Goal: Information Seeking & Learning: Learn about a topic

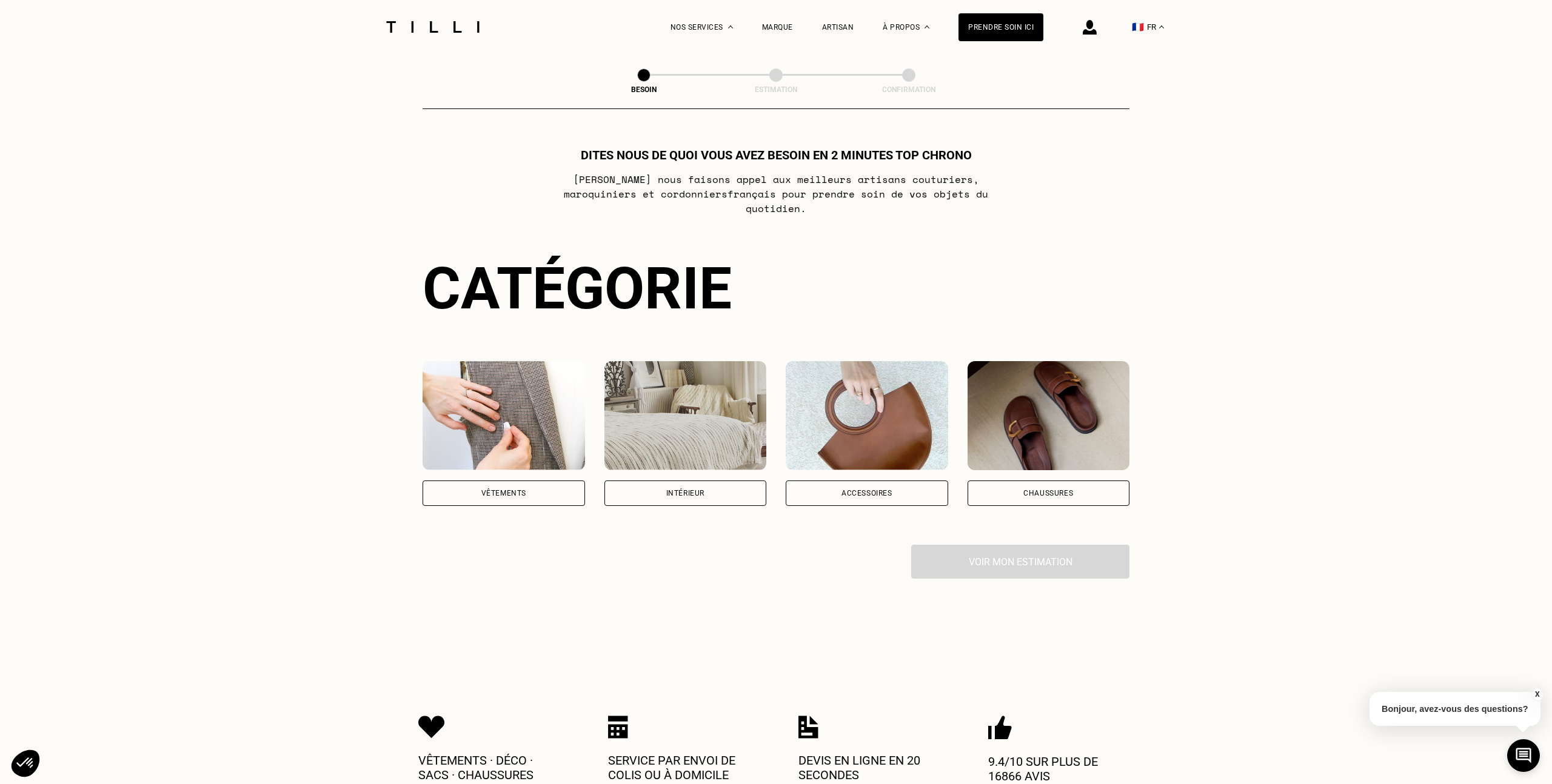
click at [531, 481] on div "Vêtements" at bounding box center [504, 493] width 162 height 26
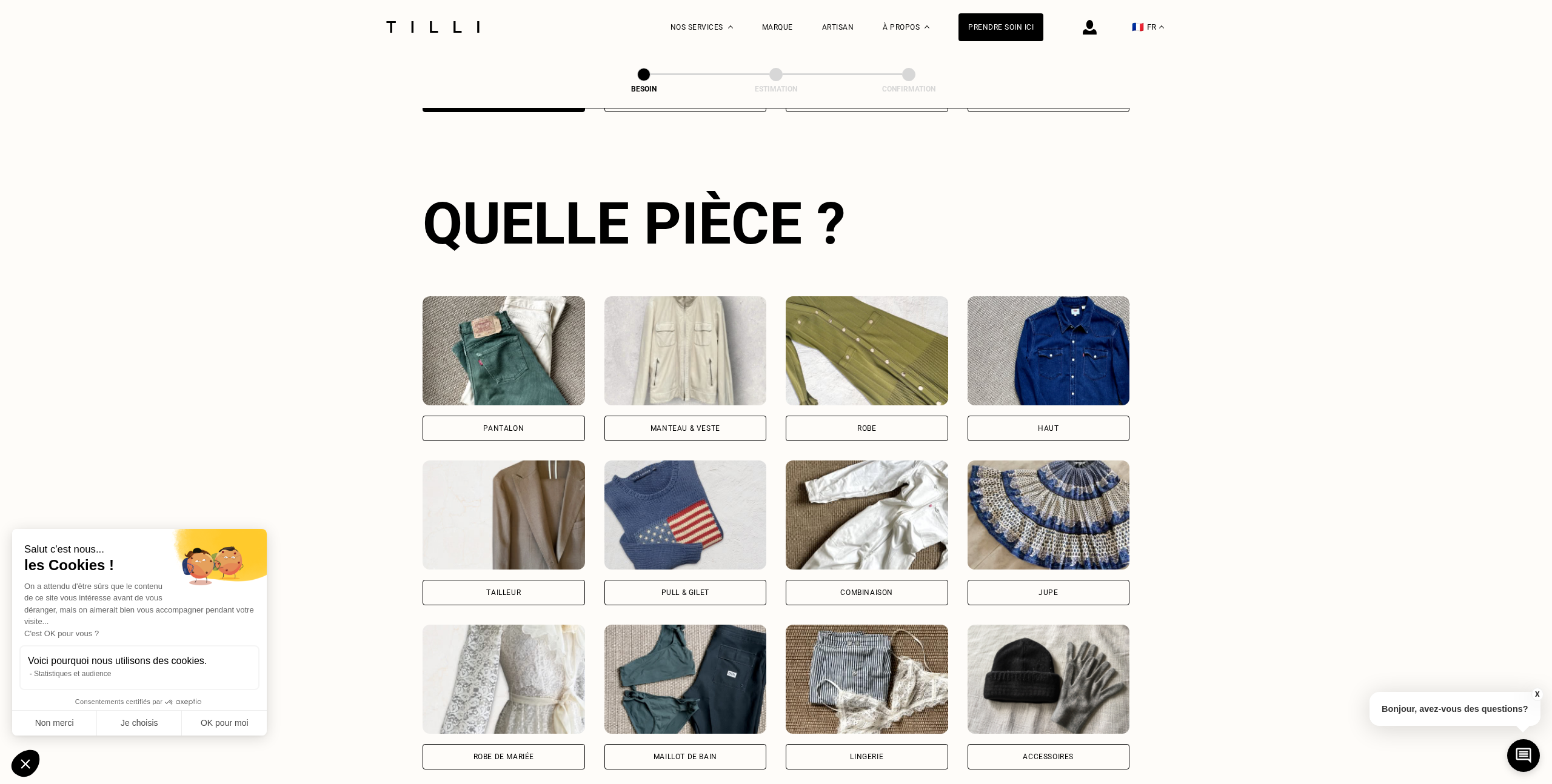
scroll to position [395, 0]
click at [667, 351] on img at bounding box center [686, 350] width 162 height 109
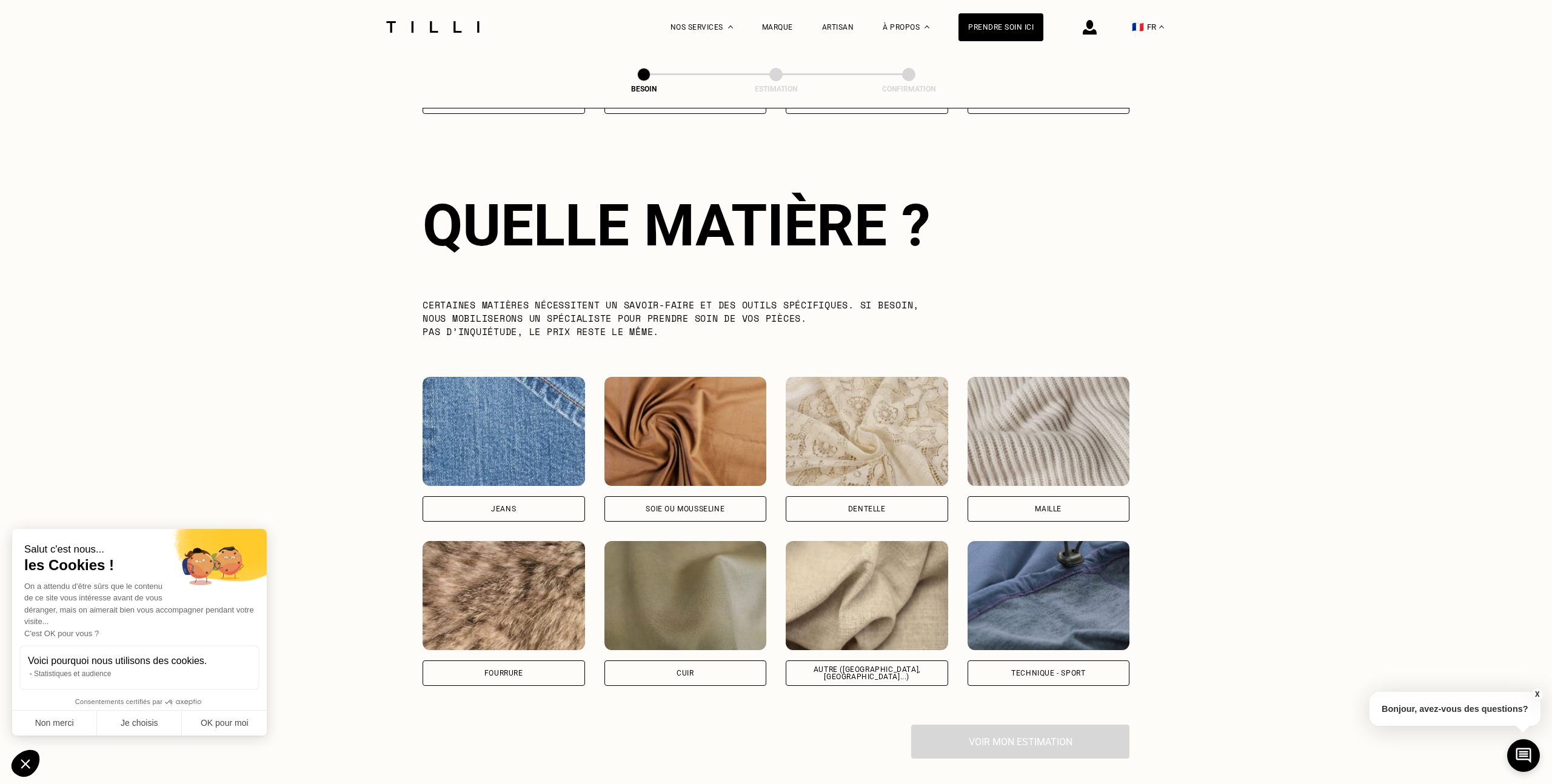
scroll to position [1052, 0]
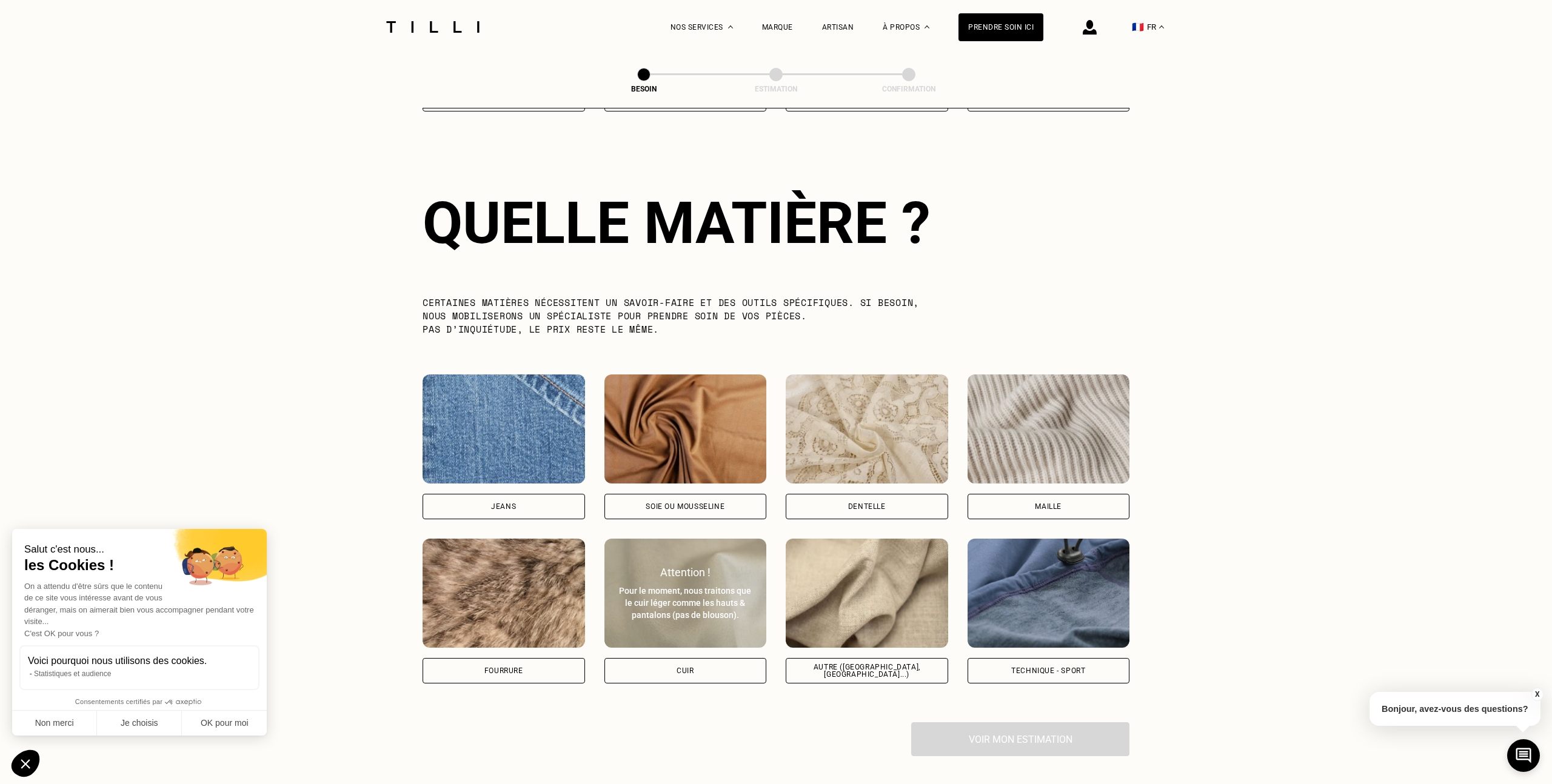
click at [653, 600] on div "Pour le moment, nous traitons que le cuir léger comme les hauts & pantalons (pa…" at bounding box center [686, 603] width 136 height 37
select select "FR"
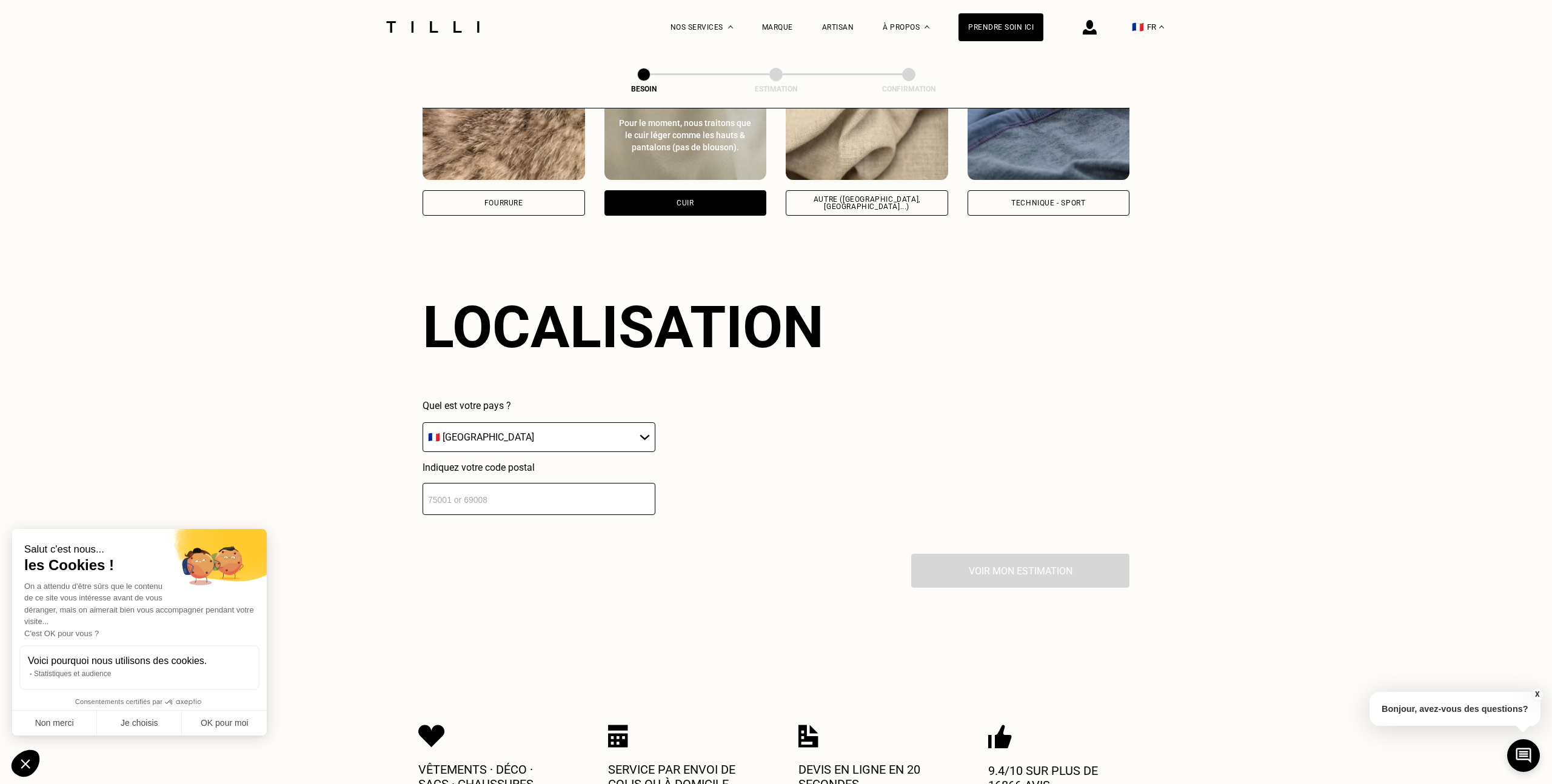
scroll to position [1524, 0]
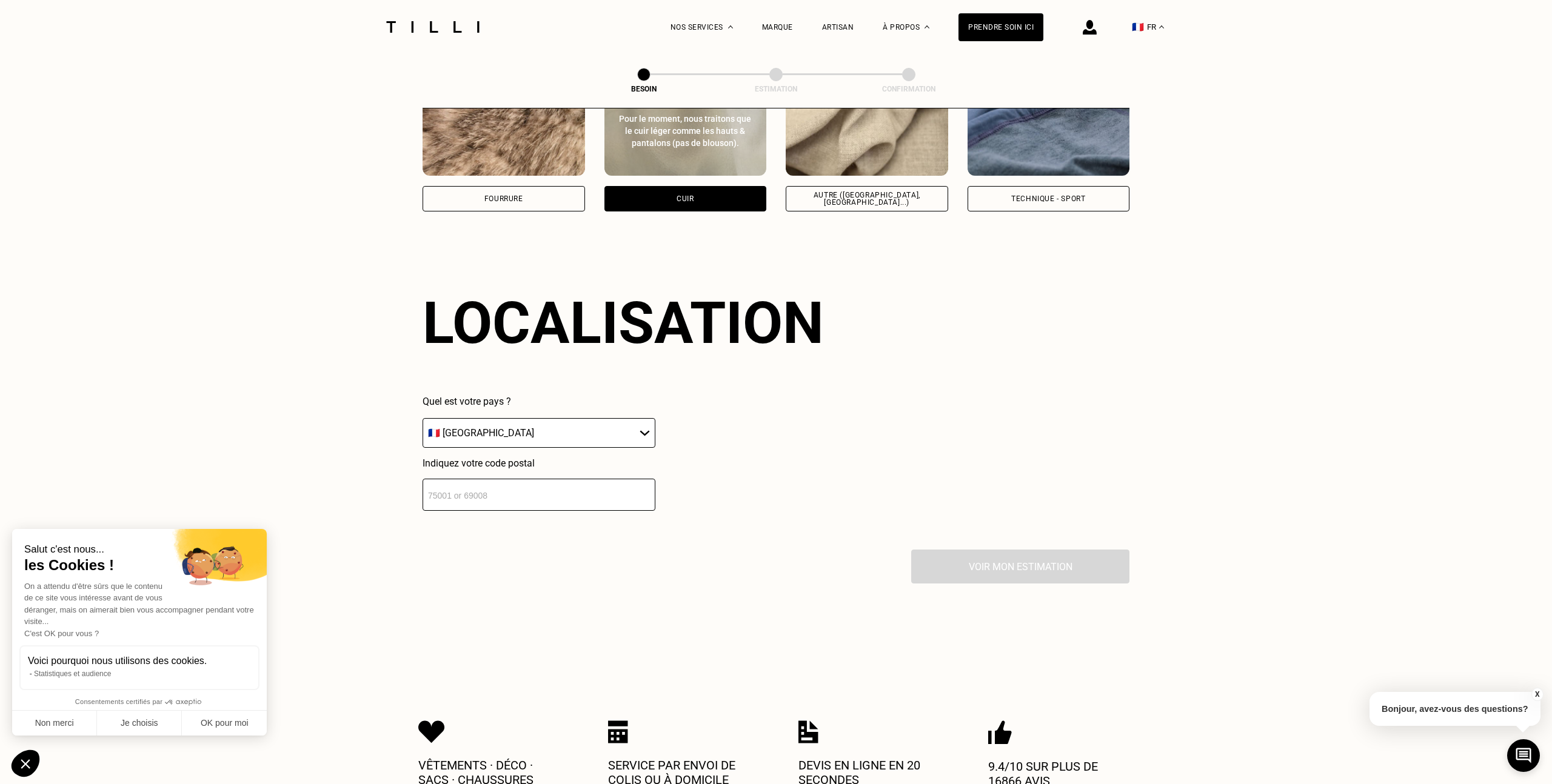
click at [508, 484] on input "number" at bounding box center [539, 495] width 233 height 32
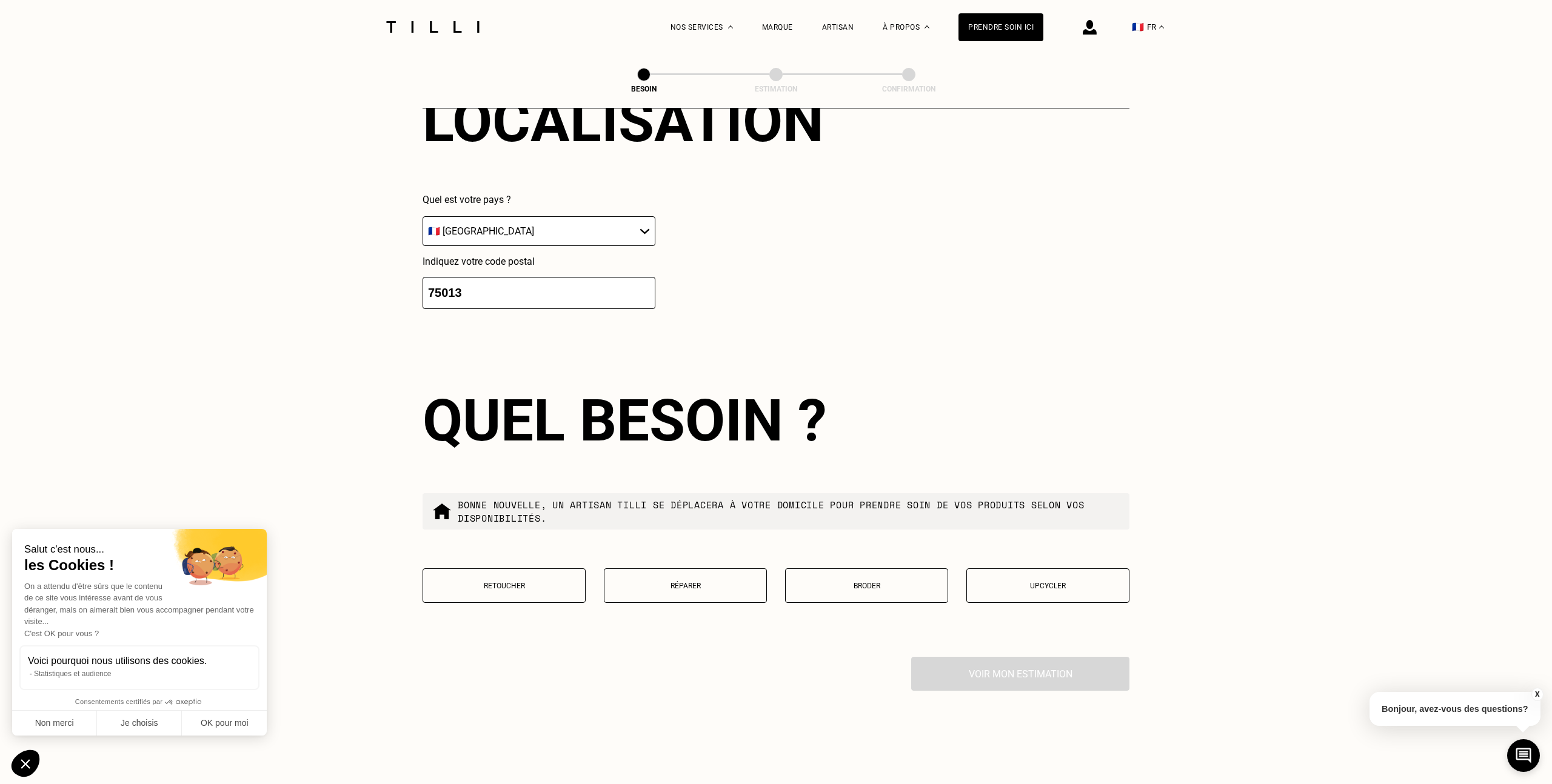
scroll to position [1721, 0]
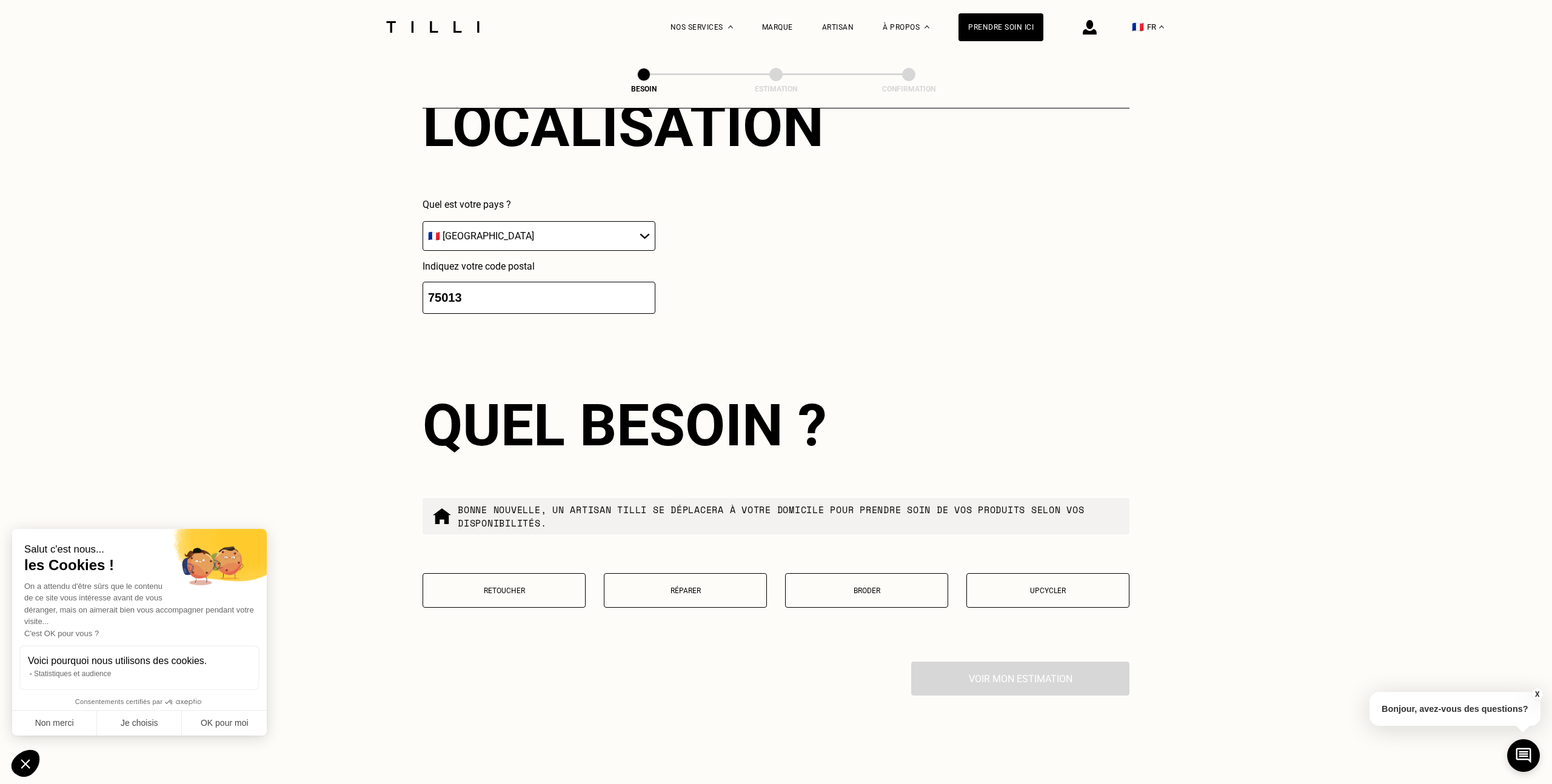
type input "75013"
click at [501, 583] on button "Retoucher" at bounding box center [504, 590] width 163 height 34
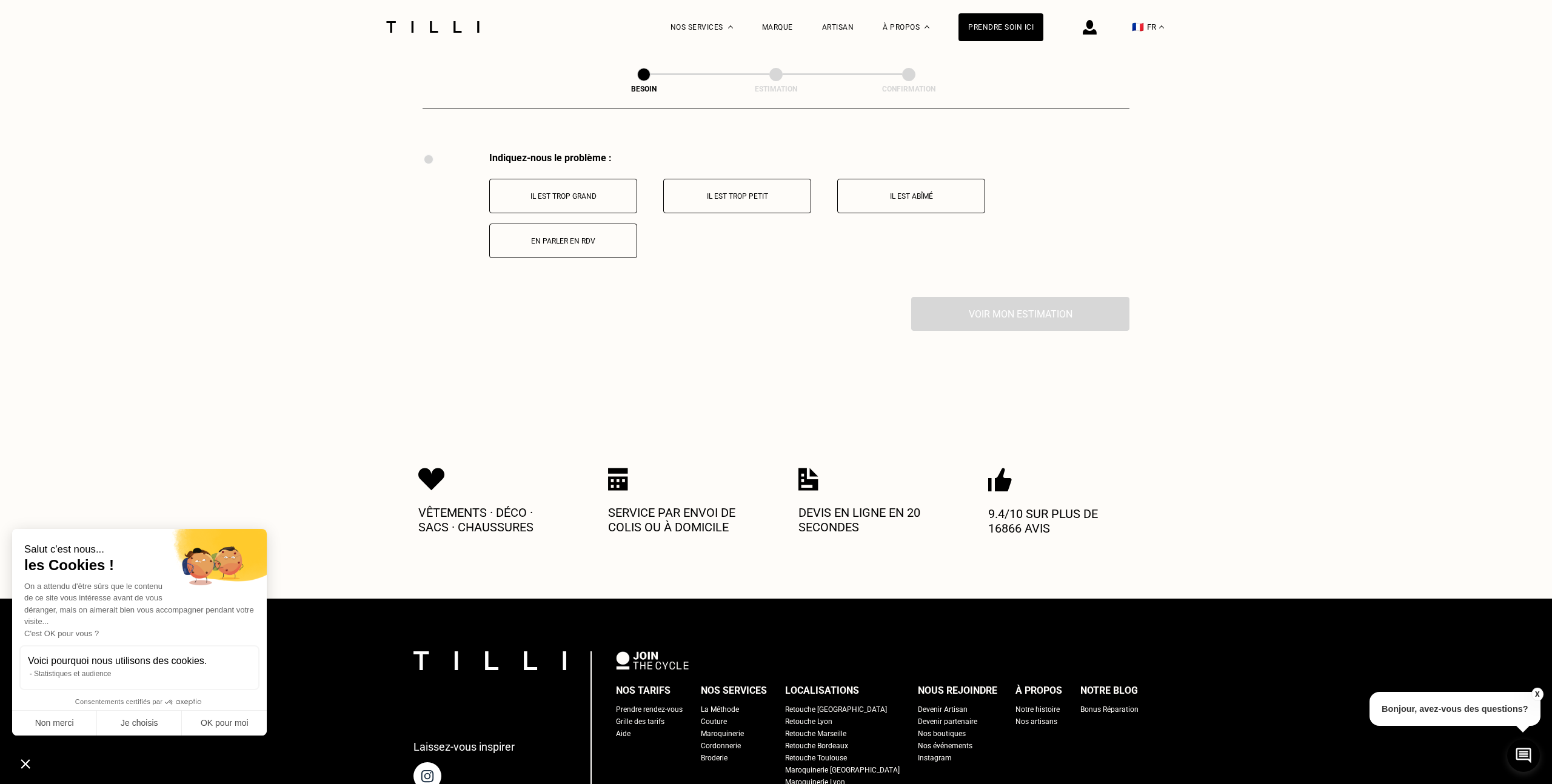
scroll to position [2235, 0]
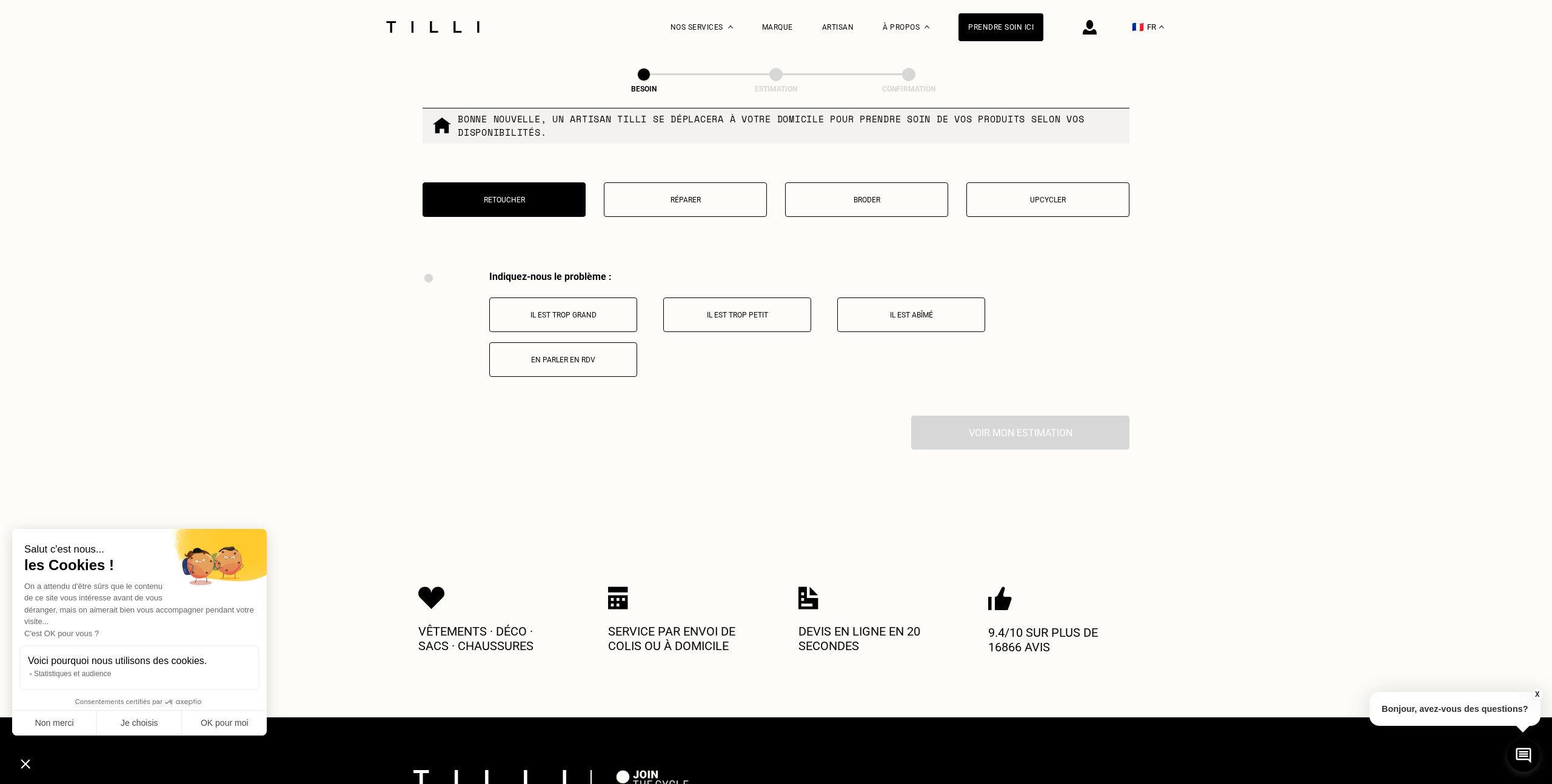
click at [658, 196] on p "Réparer" at bounding box center [685, 200] width 150 height 9
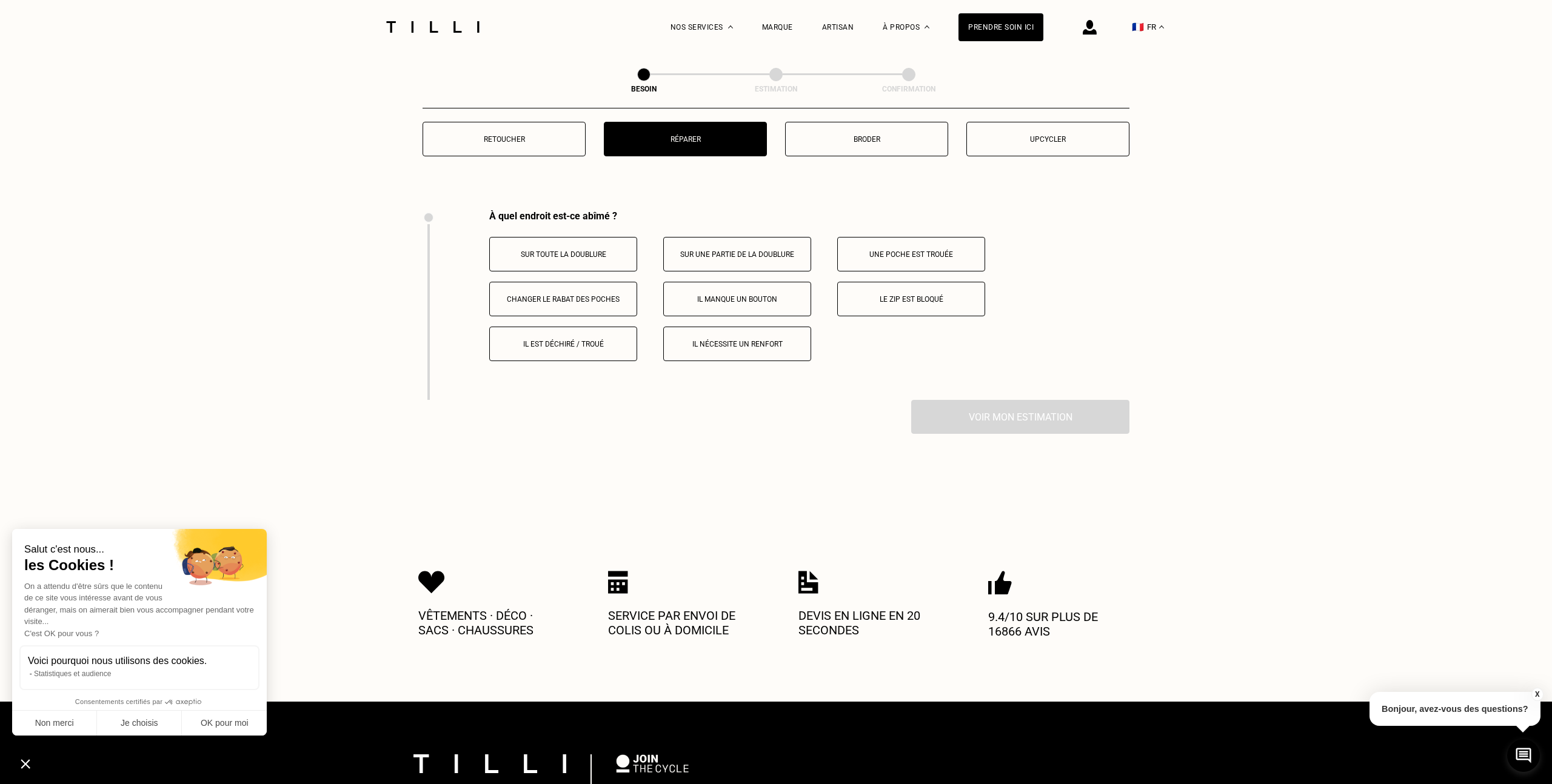
scroll to position [2172, 0]
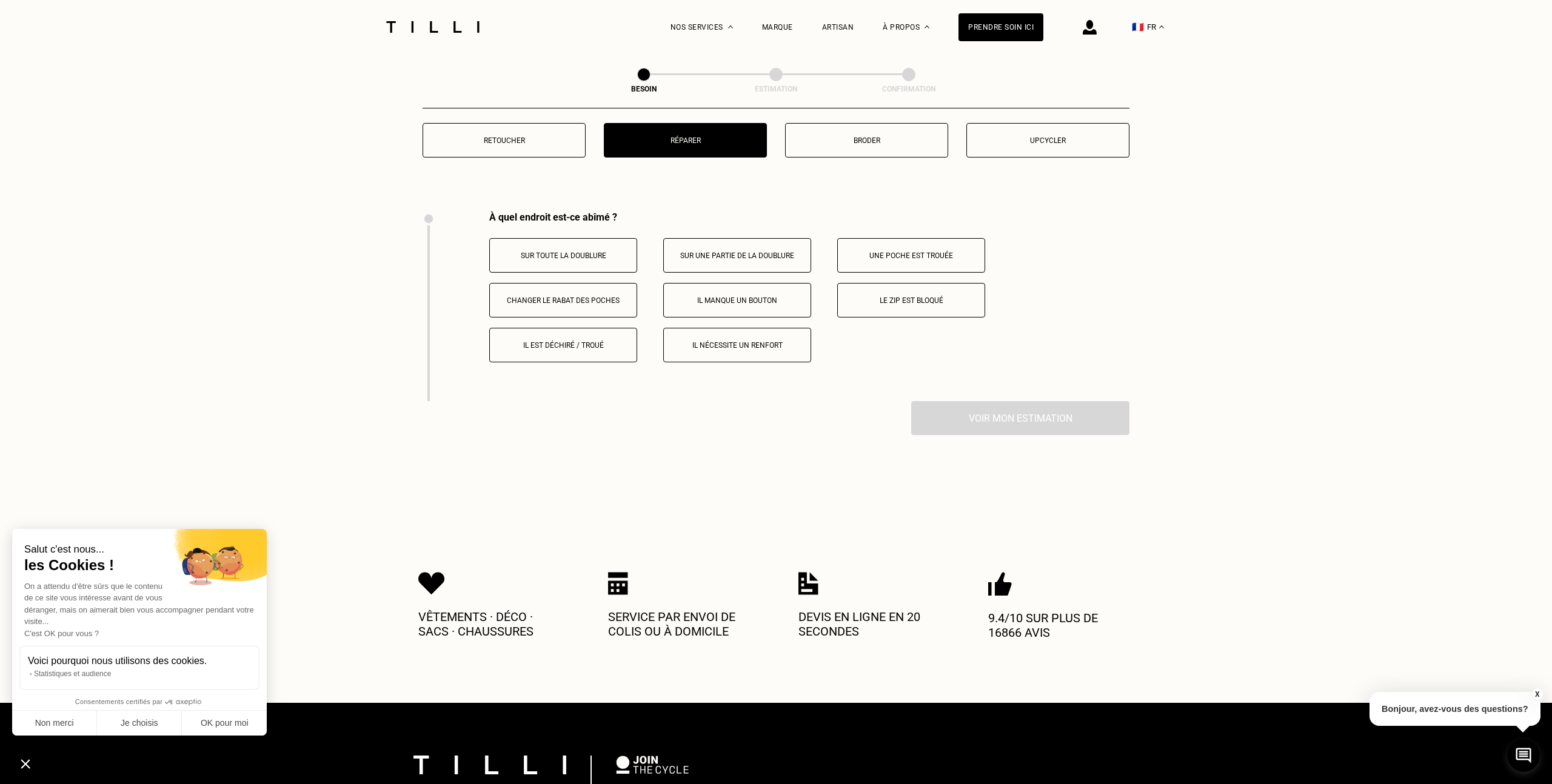
click at [521, 148] on div "Retoucher Réparer Broder Upcycler" at bounding box center [776, 148] width 707 height 50
drag, startPoint x: 564, startPoint y: 133, endPoint x: 613, endPoint y: 142, distance: 49.8
click at [564, 133] on button "Retoucher" at bounding box center [504, 140] width 163 height 34
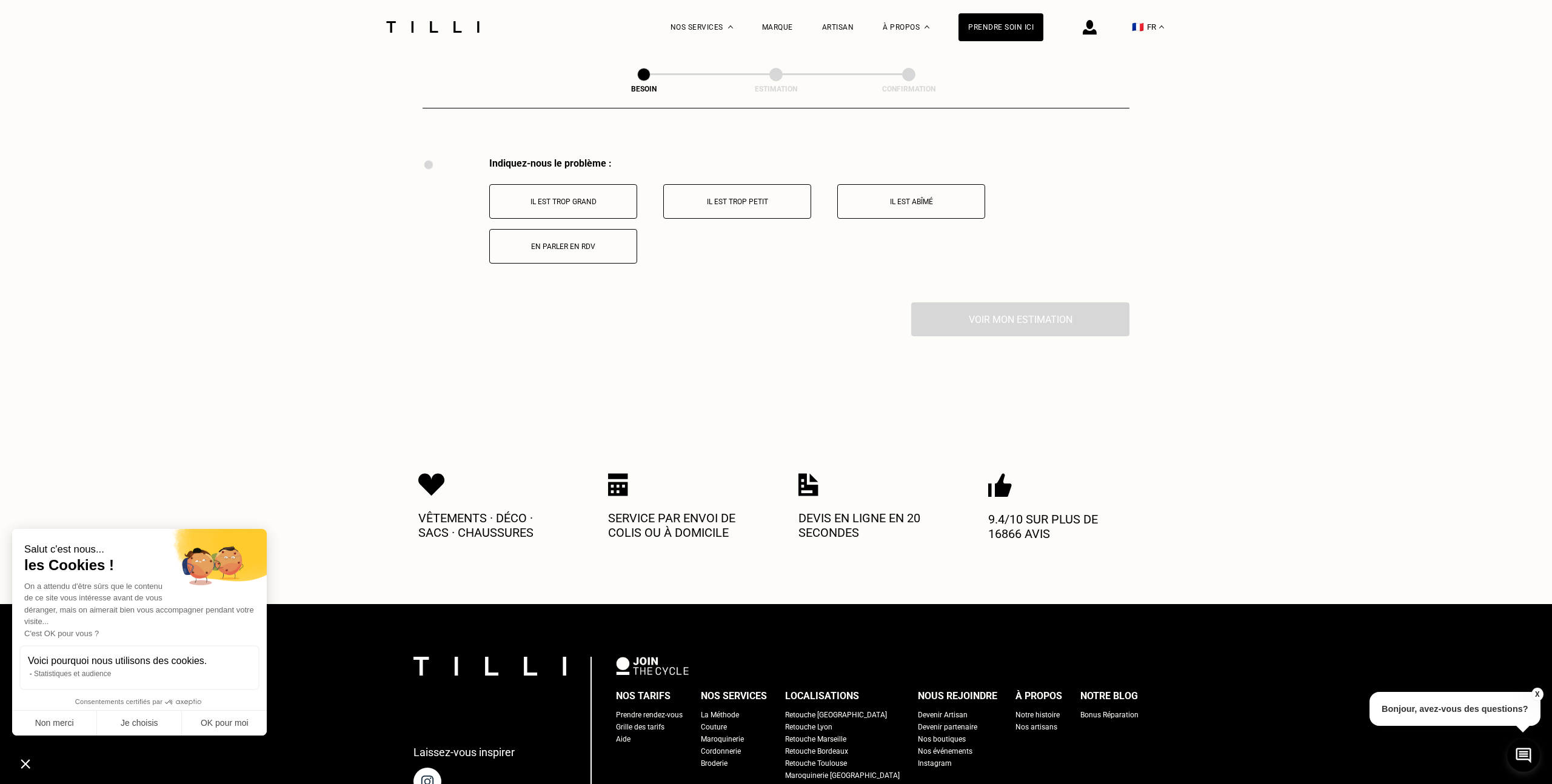
scroll to position [2235, 0]
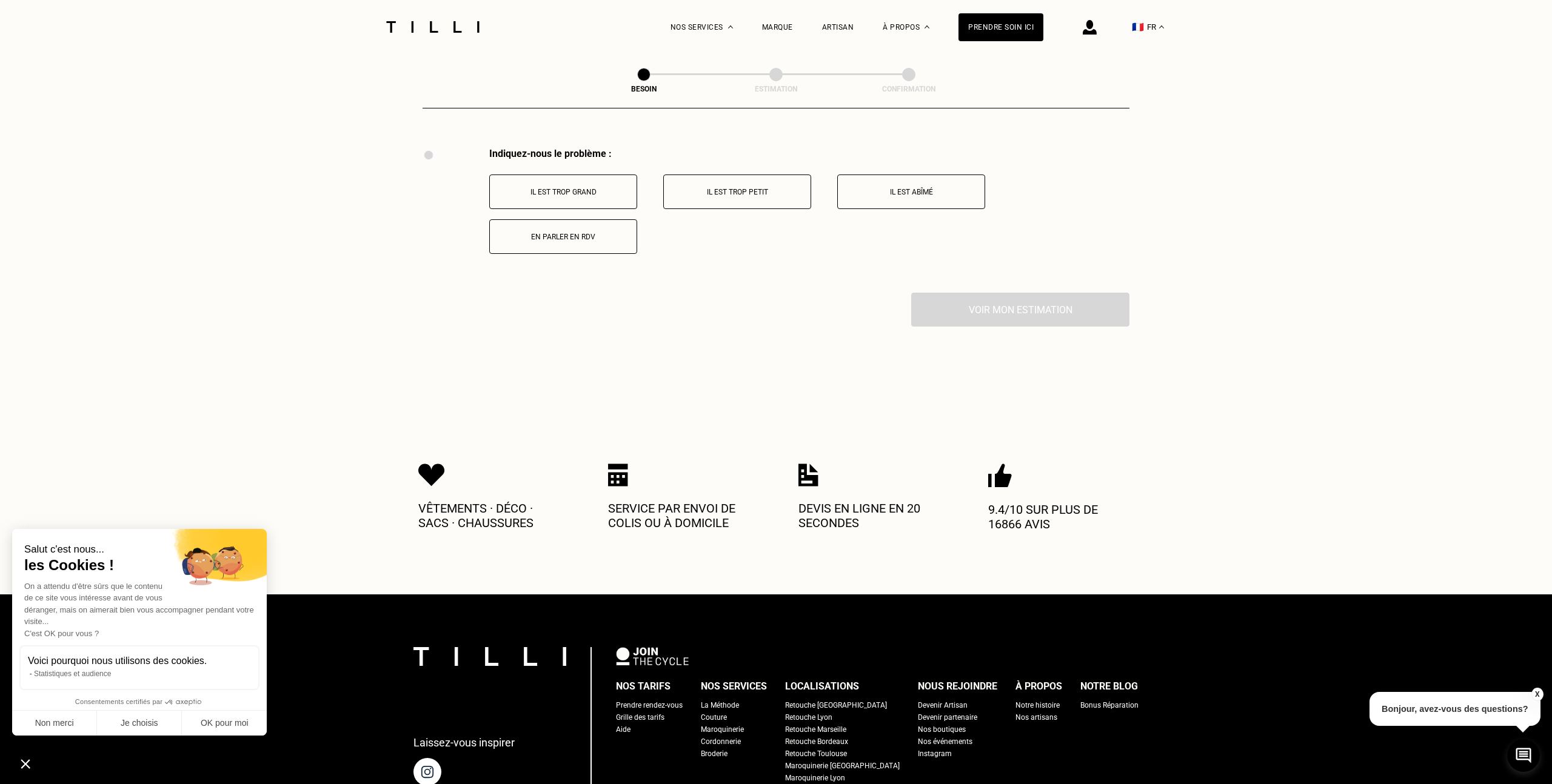
click at [886, 188] on p "Il est abîmé" at bounding box center [912, 192] width 135 height 9
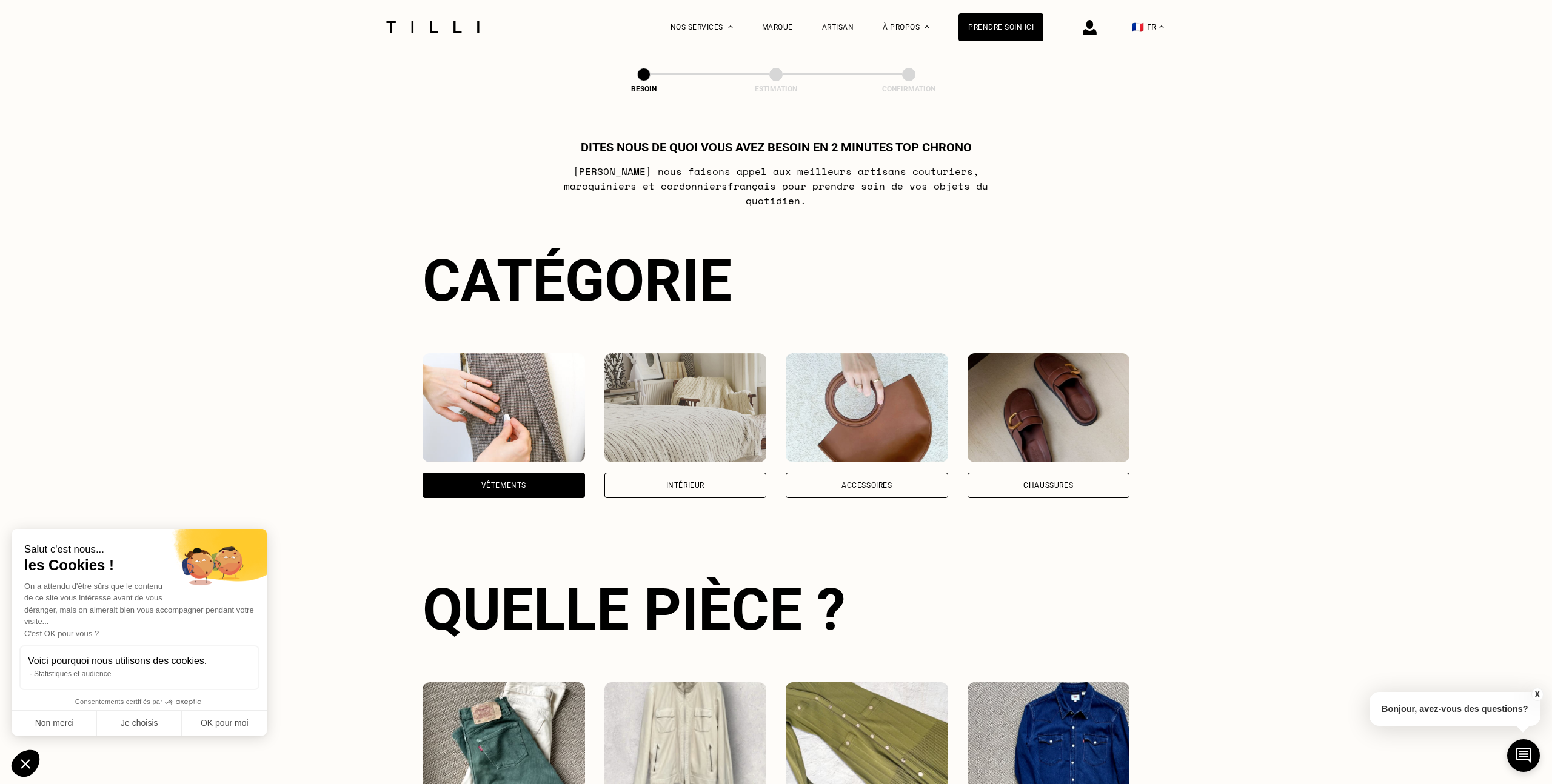
scroll to position [0, 0]
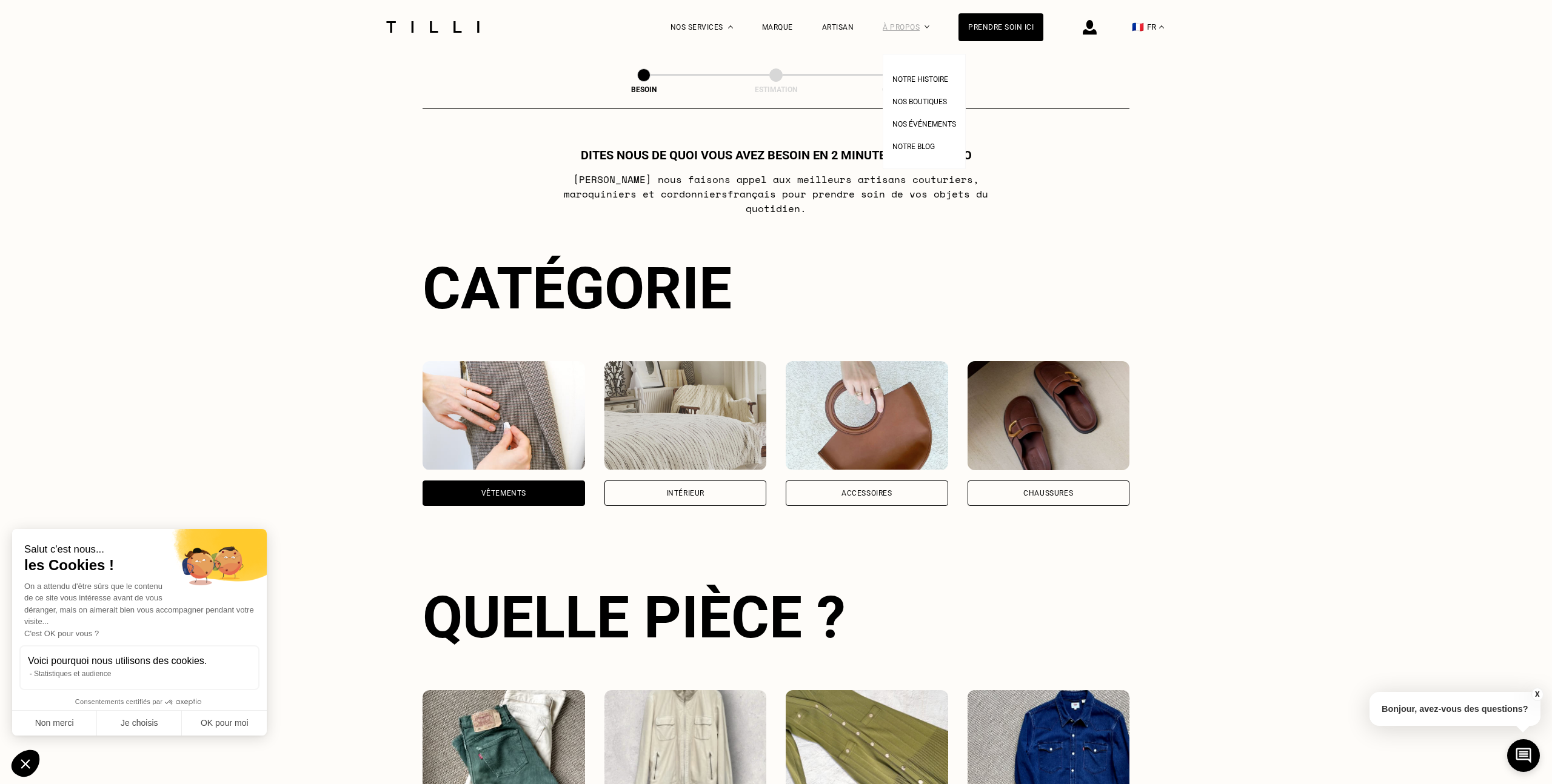
click at [913, 20] on div "À propos" at bounding box center [906, 27] width 47 height 54
click at [917, 104] on span "Nos boutiques" at bounding box center [920, 102] width 55 height 9
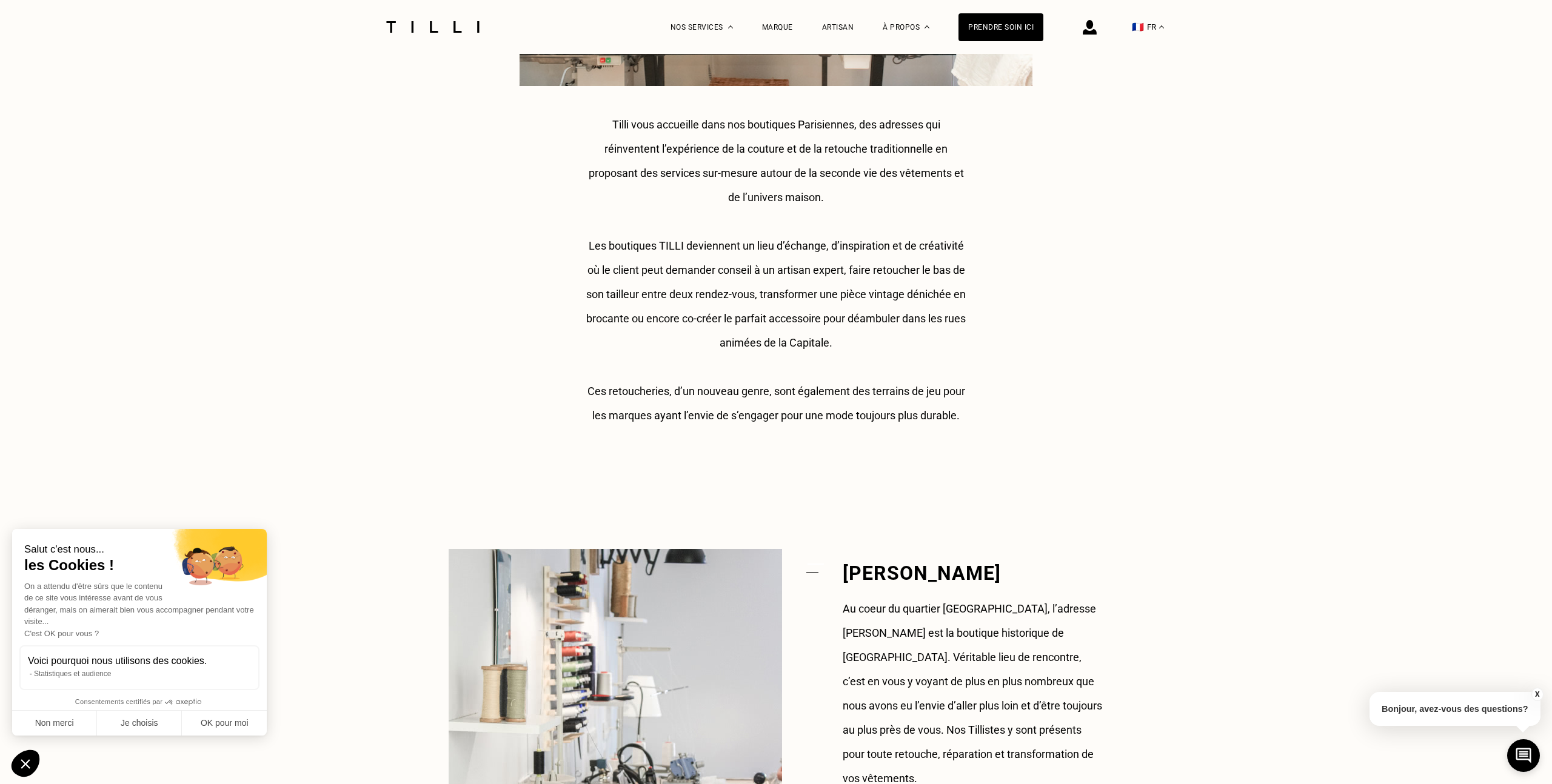
scroll to position [464, 0]
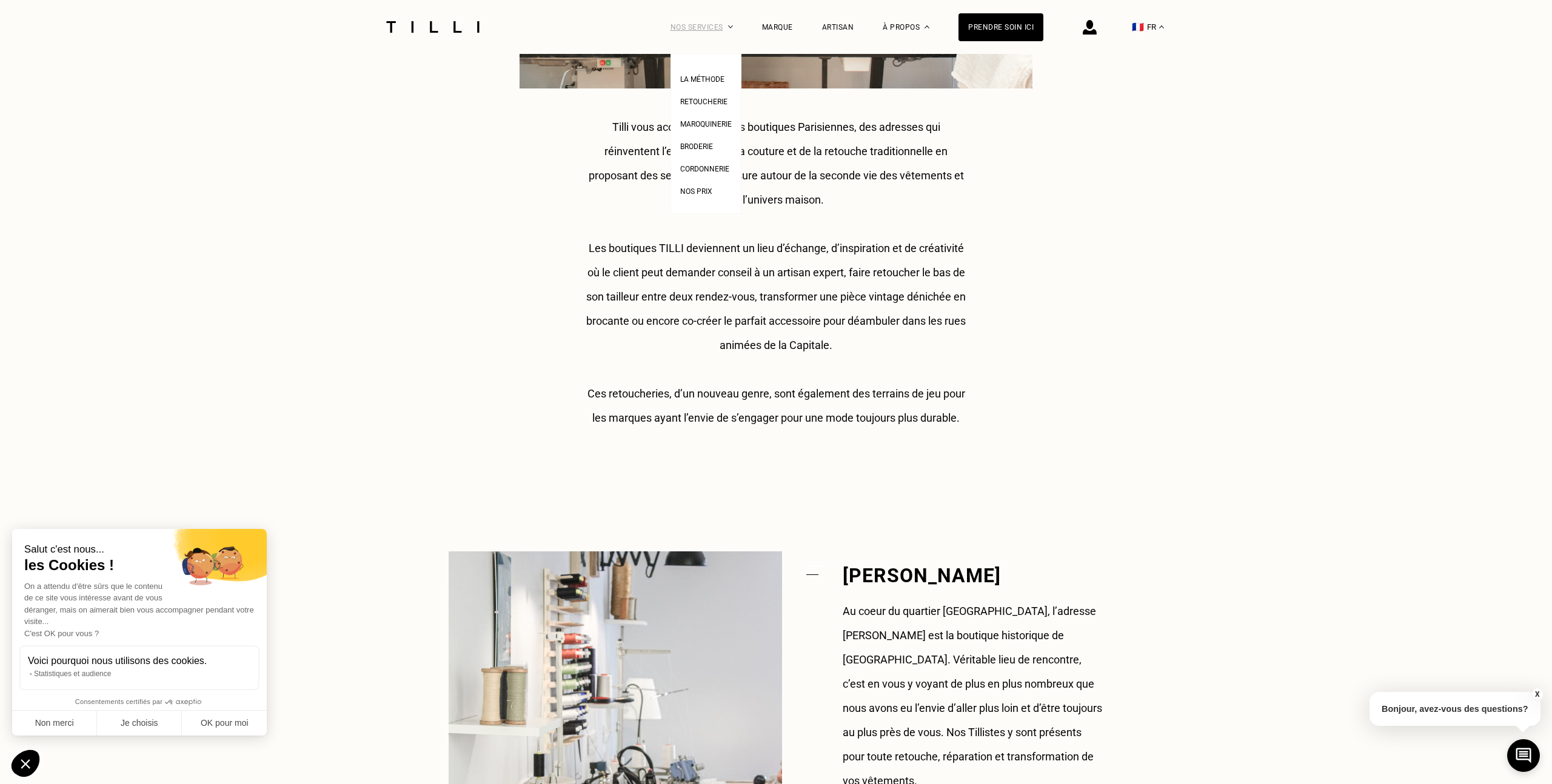
click at [712, 26] on div "Nos services" at bounding box center [701, 27] width 62 height 54
click at [711, 168] on span "Cordonnerie" at bounding box center [705, 170] width 49 height 9
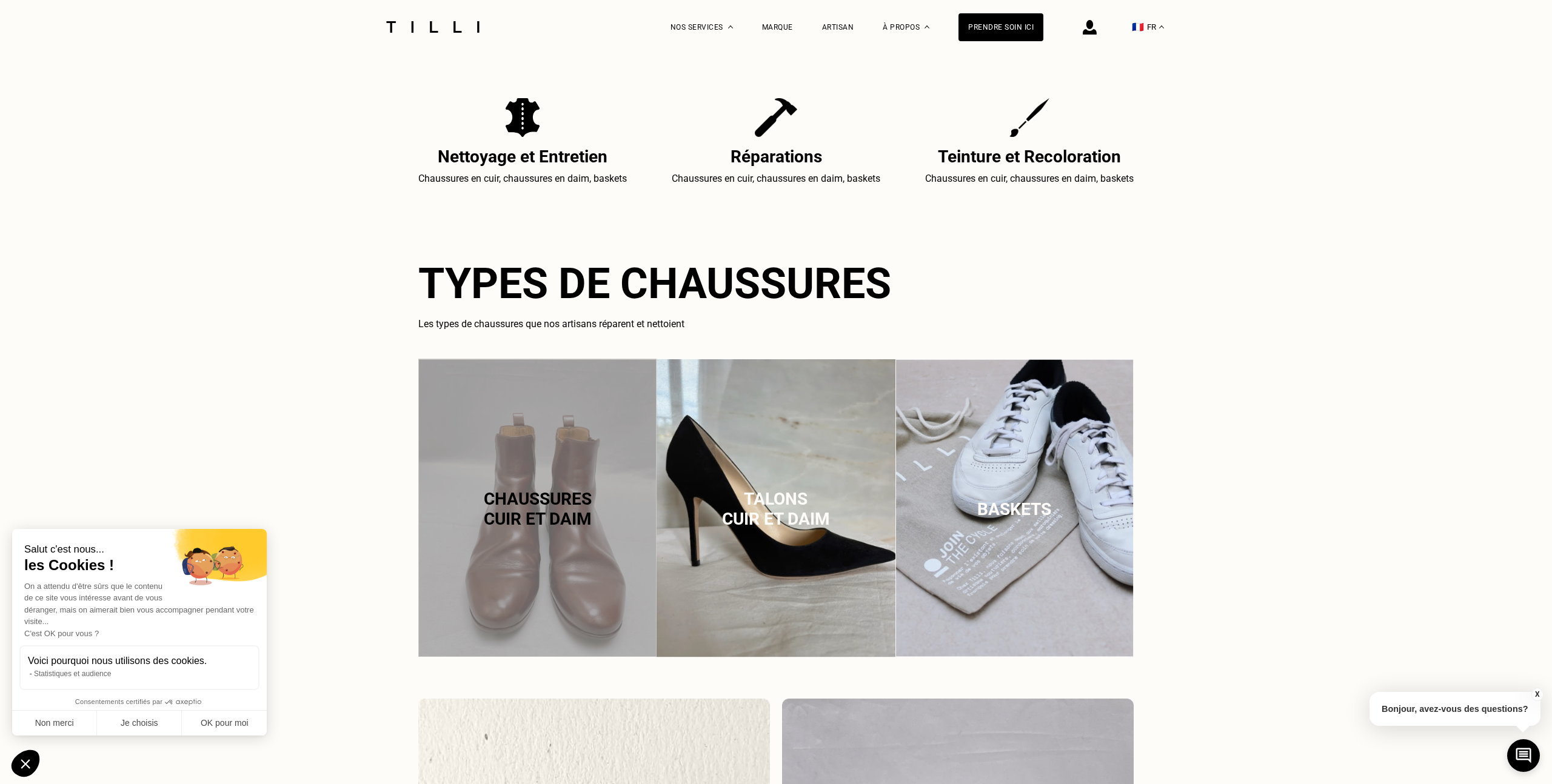
scroll to position [205, 0]
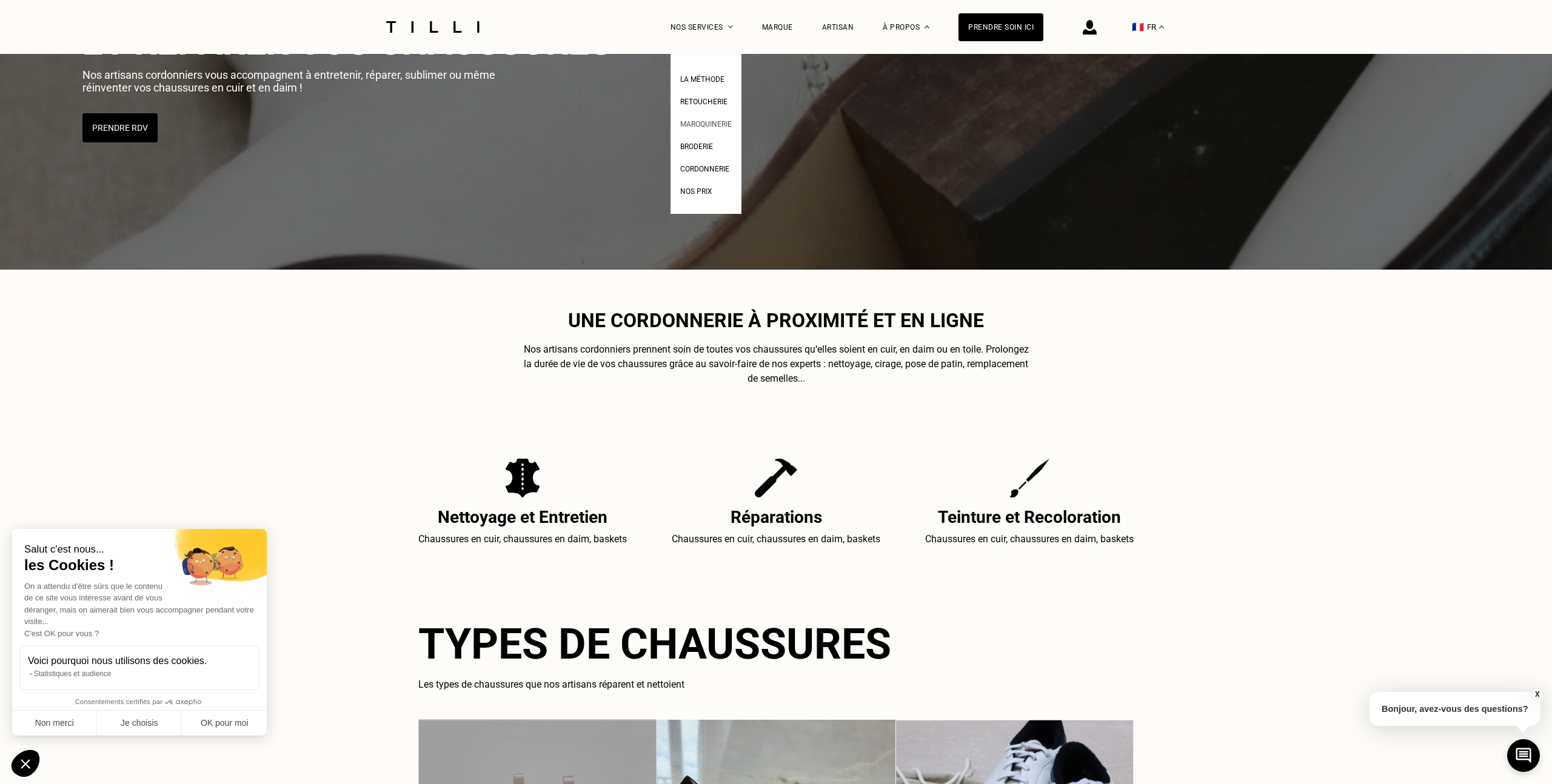
click at [709, 123] on span "Maroquinerie" at bounding box center [706, 124] width 52 height 9
